Goal: Find specific page/section: Find specific page/section

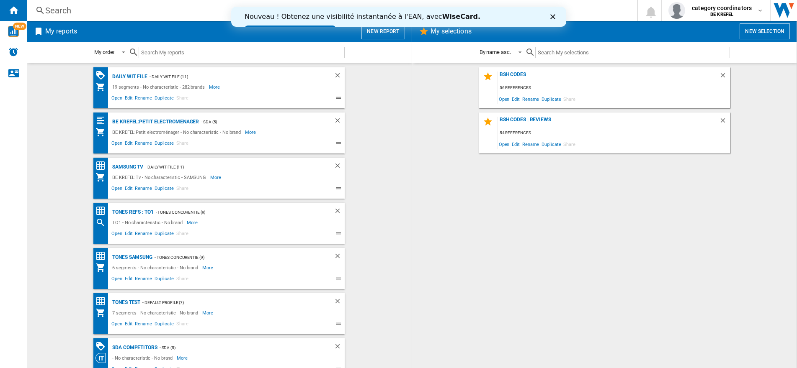
click at [74, 10] on div "Search" at bounding box center [330, 11] width 570 height 12
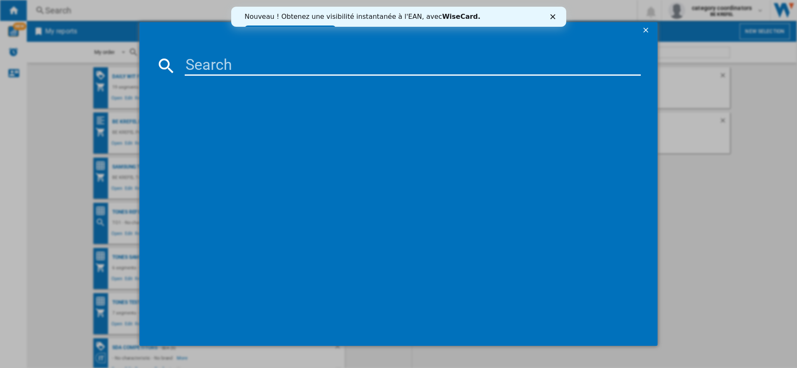
click at [239, 66] on input at bounding box center [413, 66] width 456 height 20
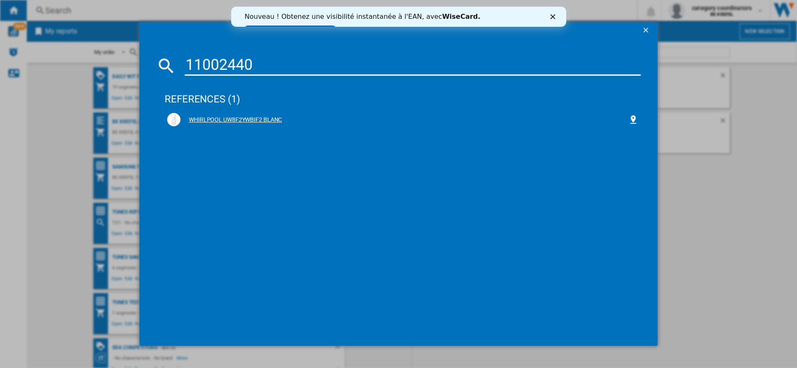
type input "11002440"
click at [268, 118] on div "WHIRLPOOL UW8F2YWBIF2 BLANC" at bounding box center [404, 120] width 448 height 8
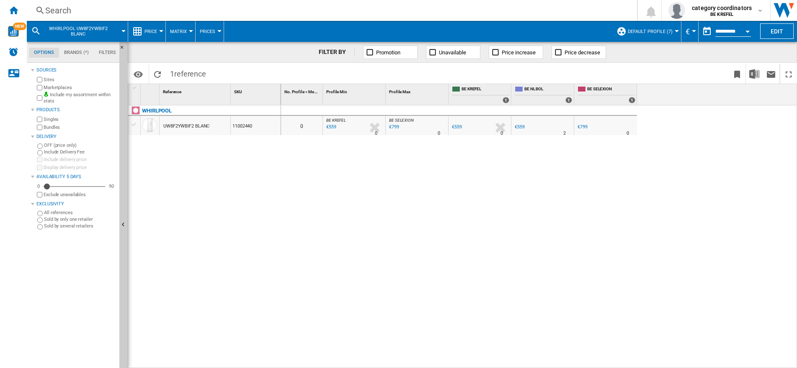
click at [163, 31] on div at bounding box center [161, 31] width 4 height 2
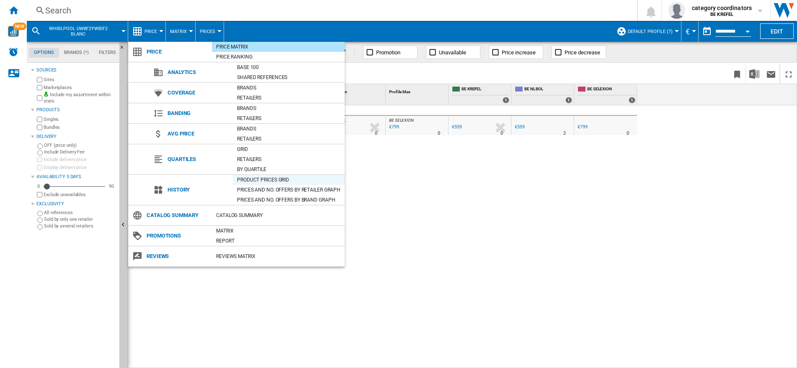
click at [277, 182] on div "Product prices grid" at bounding box center [289, 180] width 112 height 8
